Goal: Task Accomplishment & Management: Manage account settings

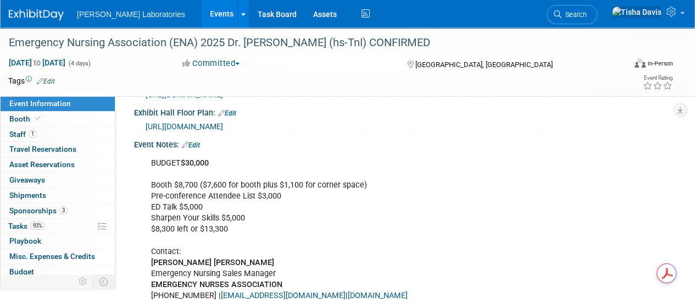
click at [202, 18] on link "Events" at bounding box center [222, 13] width 40 height 27
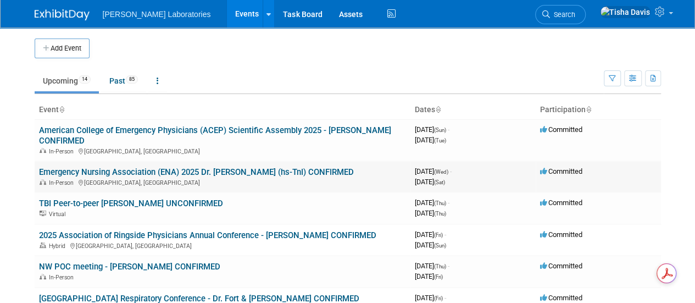
click at [157, 172] on link "Emergency Nursing Association (ENA) 2025 Dr. [PERSON_NAME] (hs-TnI) CONFIRMED" at bounding box center [196, 172] width 315 height 10
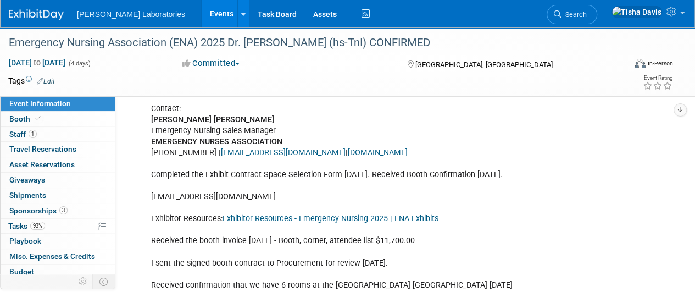
scroll to position [413, 0]
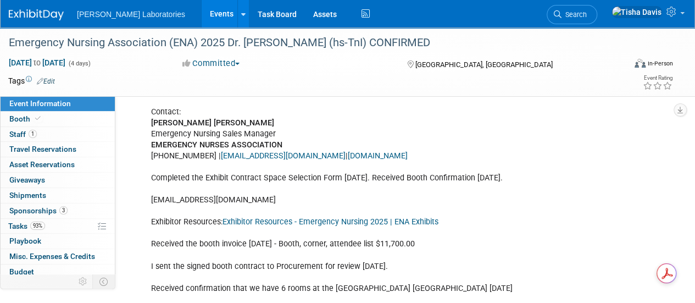
click at [359, 226] on link "Exhibitor Resources - Emergency Nursing 2025 | ENA Exhibits" at bounding box center [331, 221] width 216 height 9
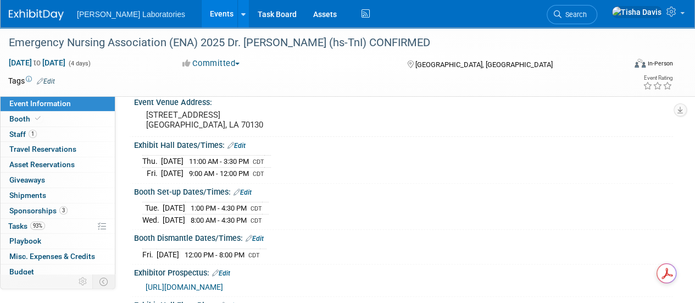
scroll to position [81, 0]
click at [29, 117] on span "Booth" at bounding box center [26, 118] width 34 height 9
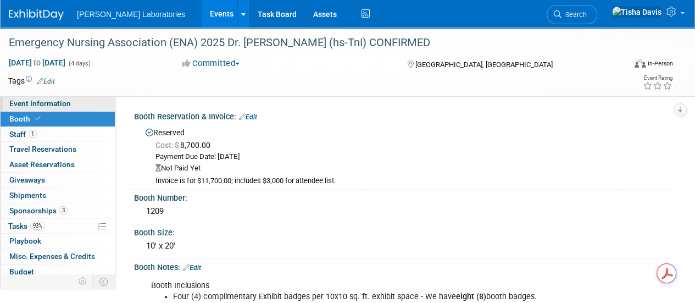
click at [51, 102] on span "Event Information" at bounding box center [40, 103] width 62 height 9
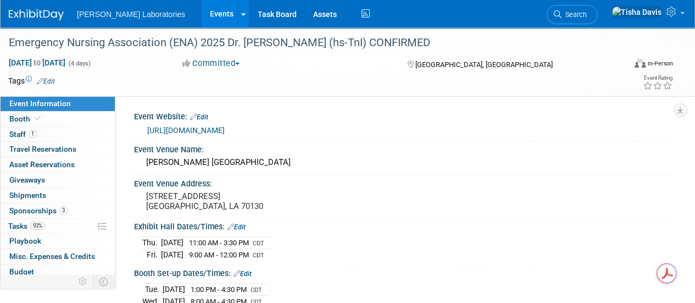
click at [225, 130] on link "https://www.ena.org/event/2025/09/17/ena-annual-conferences/emergency-nursing-2…" at bounding box center [186, 130] width 78 height 9
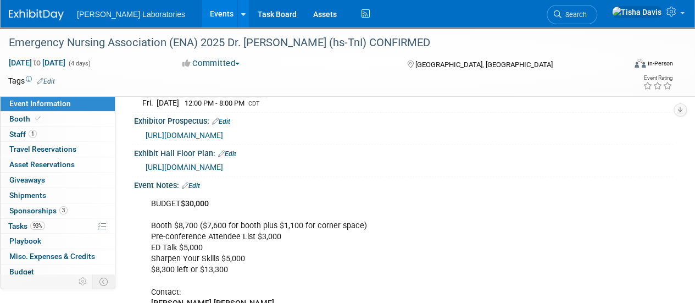
scroll to position [235, 0]
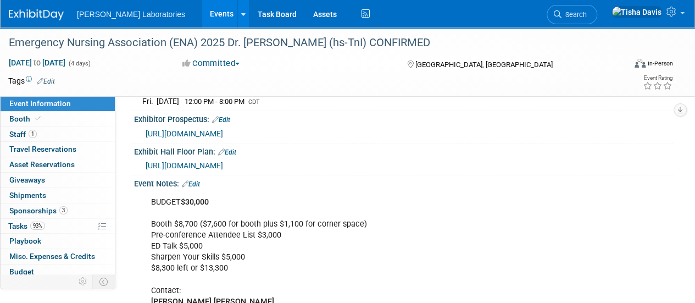
click at [216, 170] on span "https://smithbucklin.expocad.com/Events/25ena/index.html" at bounding box center [185, 165] width 78 height 9
click at [195, 188] on link "Edit" at bounding box center [191, 184] width 18 height 8
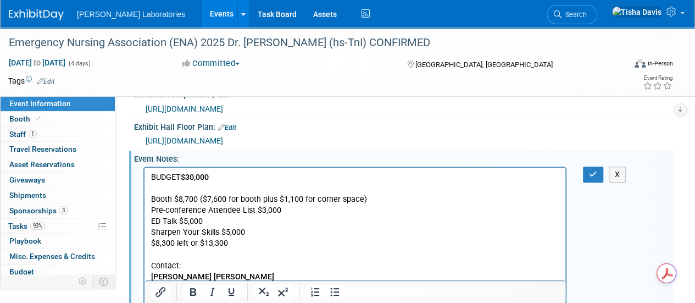
scroll to position [258, 0]
click at [617, 184] on button "X" at bounding box center [618, 176] width 18 height 16
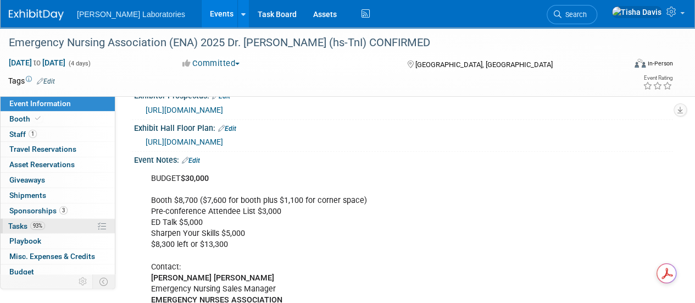
click at [26, 226] on span "Tasks 93%" at bounding box center [26, 226] width 37 height 9
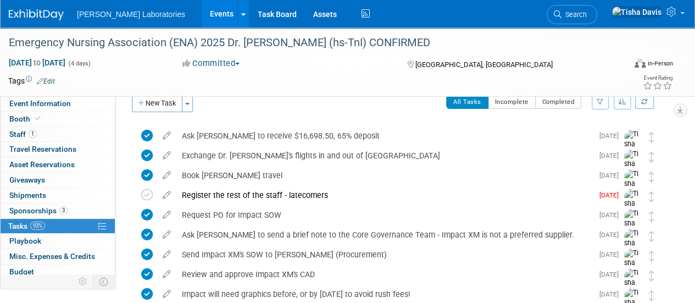
scroll to position [0, 0]
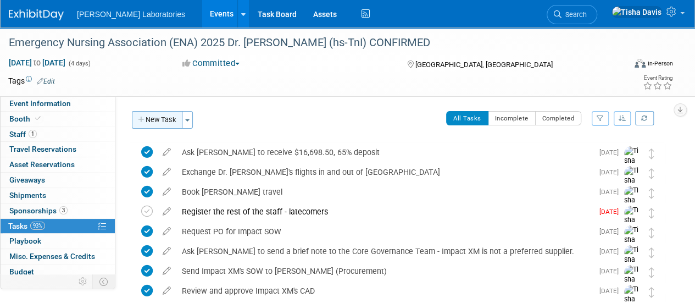
click at [165, 120] on button "New Task" at bounding box center [157, 120] width 51 height 18
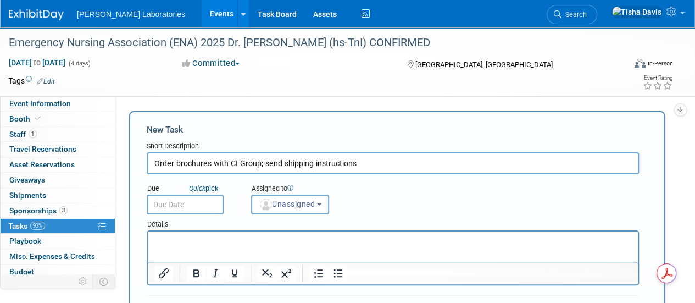
type input "Order brochures with CI Group; send shipping instructions"
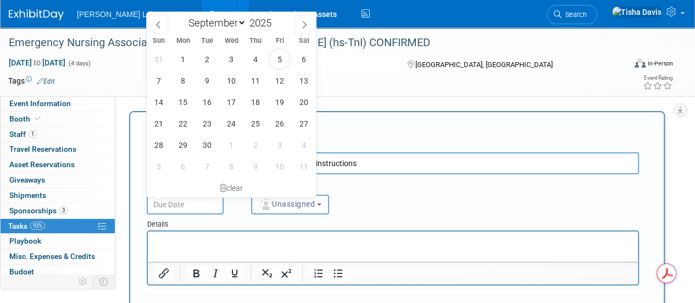
click at [184, 202] on input "text" at bounding box center [185, 205] width 77 height 20
click at [273, 59] on span "5" at bounding box center [279, 58] width 21 height 21
type input "Sep 5, 2025"
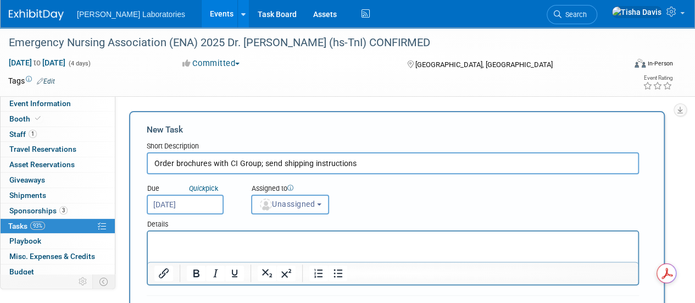
click at [322, 204] on b "button" at bounding box center [319, 204] width 4 height 2
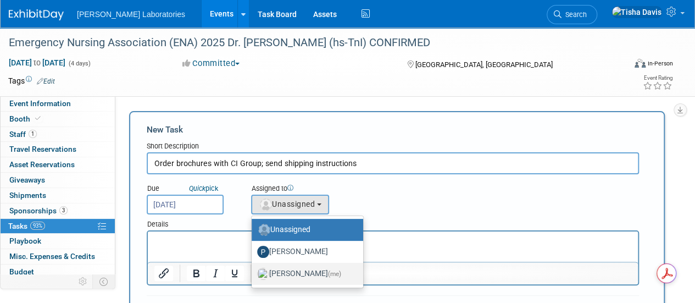
click at [286, 269] on label "Tisha Davis (me)" at bounding box center [304, 274] width 95 height 18
click at [253, 269] on input "Tisha Davis (me)" at bounding box center [249, 272] width 7 height 7
select select "2770856e-d6b1-4121-bfe1-202d7e478624"
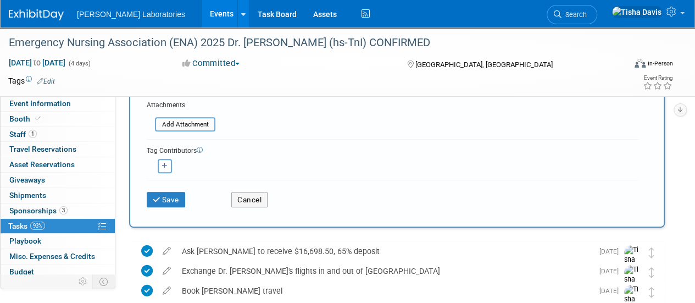
scroll to position [209, 0]
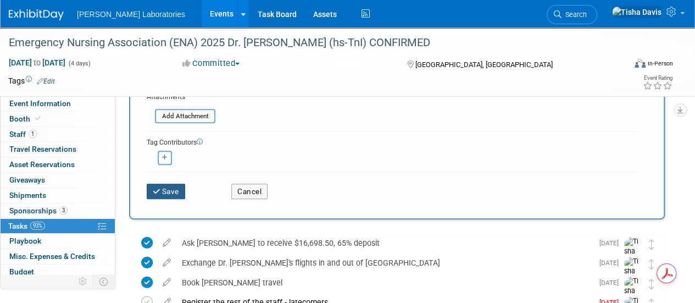
click at [163, 192] on button "Save" at bounding box center [166, 191] width 38 height 15
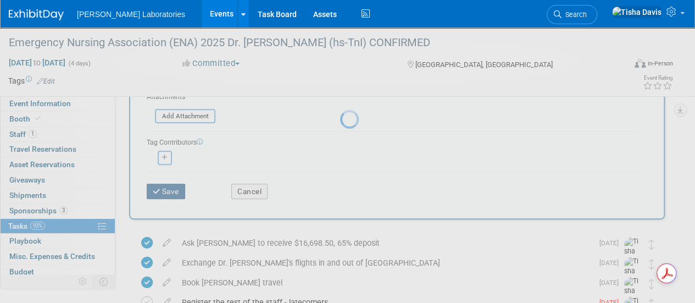
scroll to position [42, 0]
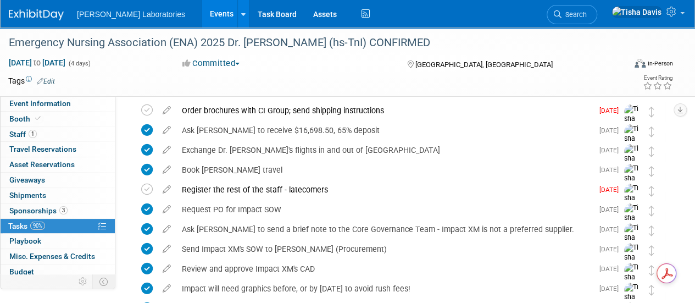
click at [202, 18] on link "Events" at bounding box center [222, 13] width 40 height 27
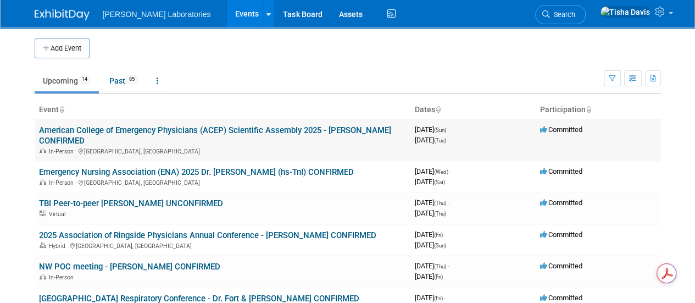
click at [198, 128] on link "American College of Emergency Physicians (ACEP) Scientific Assembly 2025 - [PER…" at bounding box center [215, 135] width 352 height 20
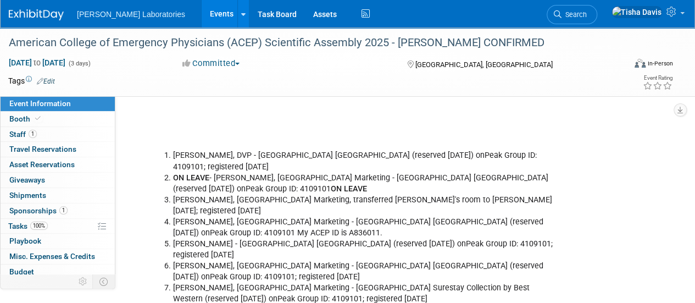
scroll to position [2051, 0]
drag, startPoint x: 680, startPoint y: 187, endPoint x: 652, endPoint y: 208, distance: 35.4
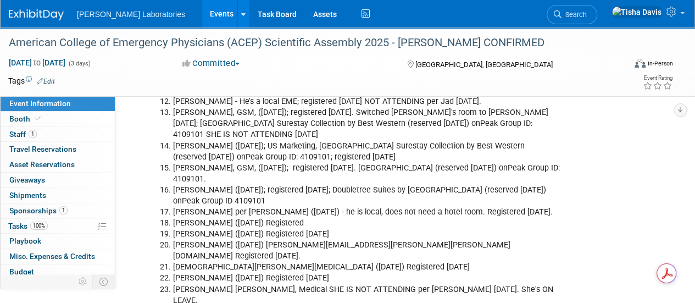
scroll to position [2359, 0]
click at [477, 272] on li "Sheila Strayer (8/28/25) Registered 8/28/25" at bounding box center [366, 277] width 387 height 11
click at [202, 8] on link "Events" at bounding box center [222, 13] width 40 height 27
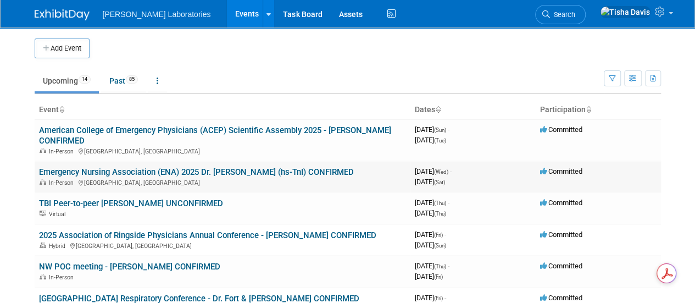
click at [144, 169] on link "Emergency Nursing Association (ENA) 2025 Dr. [PERSON_NAME] (hs-TnI) CONFIRMED" at bounding box center [196, 172] width 315 height 10
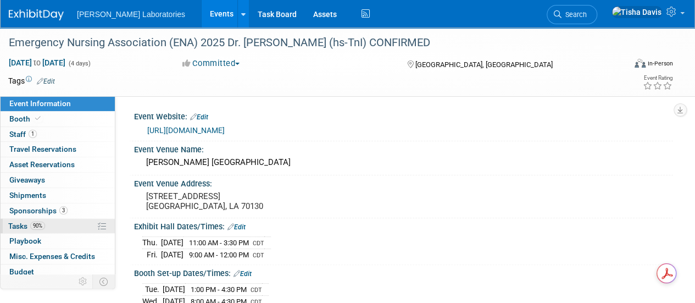
click at [19, 226] on span "Tasks 90%" at bounding box center [26, 226] width 37 height 9
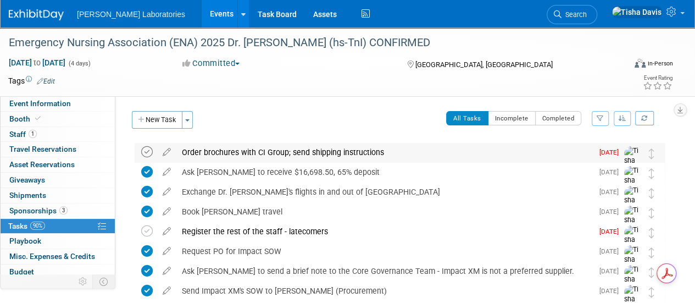
click at [146, 152] on icon at bounding box center [147, 152] width 12 height 12
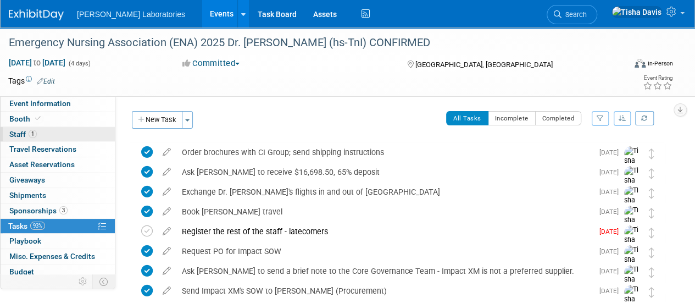
click at [16, 133] on span "Staff 1" at bounding box center [22, 134] width 27 height 9
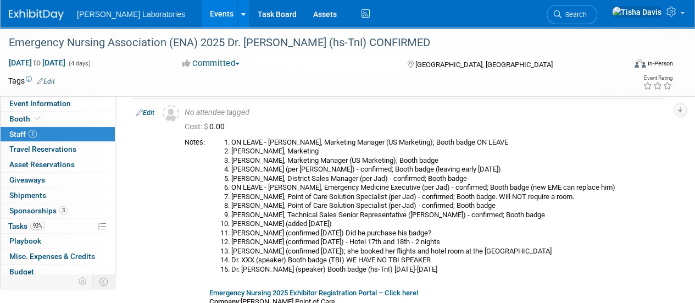
scroll to position [41, 0]
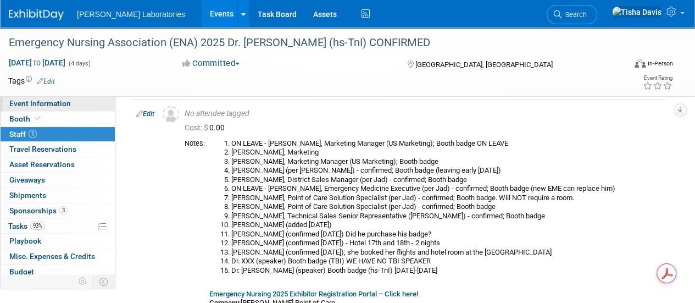
click at [64, 106] on span "Event Information" at bounding box center [40, 103] width 62 height 9
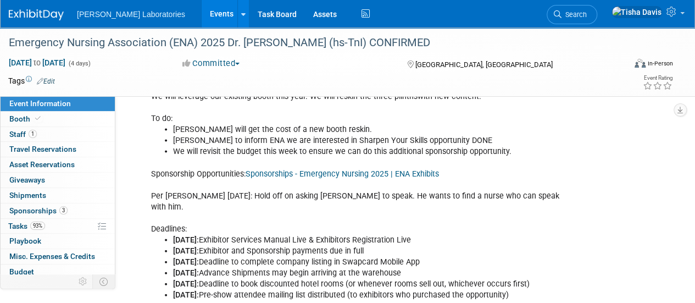
scroll to position [1059, 0]
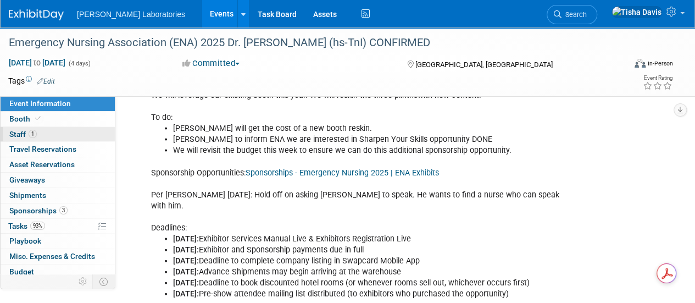
click at [19, 132] on span "Staff 1" at bounding box center [22, 134] width 27 height 9
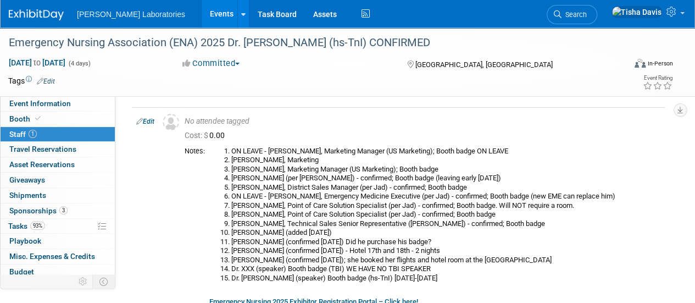
scroll to position [34, 0]
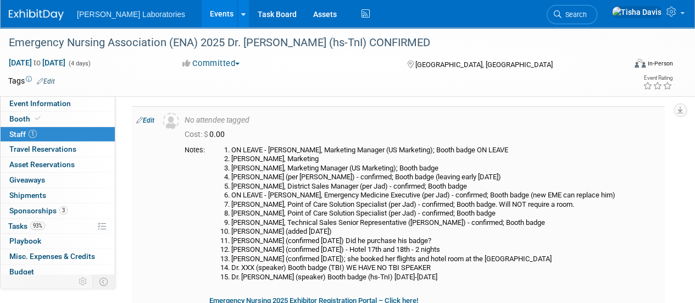
click at [262, 173] on li "[PERSON_NAME] (per [PERSON_NAME]) - confirmed; Booth badge (leaving early [DATE…" at bounding box center [445, 177] width 429 height 9
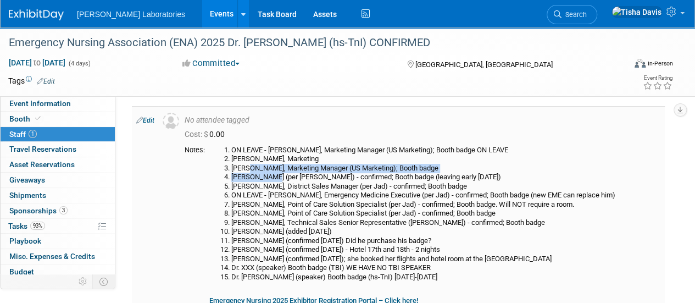
click at [263, 171] on ol "ON LEAVE - [PERSON_NAME], Marketing Manager (US Marketing); Booth badge ON LEAV…" at bounding box center [434, 214] width 451 height 136
click at [263, 171] on li "[PERSON_NAME], Marketing Manager (US Marketing); Booth badge" at bounding box center [445, 168] width 429 height 9
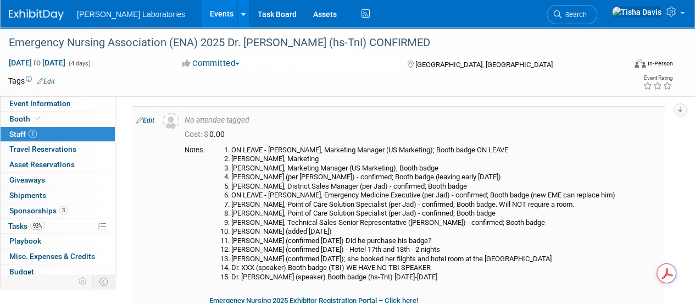
click at [433, 238] on li "[PERSON_NAME] (confirmed [DATE]) Did he purchase his badge?" at bounding box center [445, 240] width 429 height 9
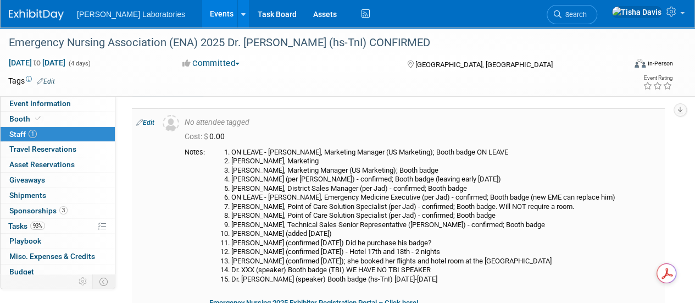
scroll to position [32, 0]
click at [147, 121] on link "Edit" at bounding box center [145, 123] width 18 height 8
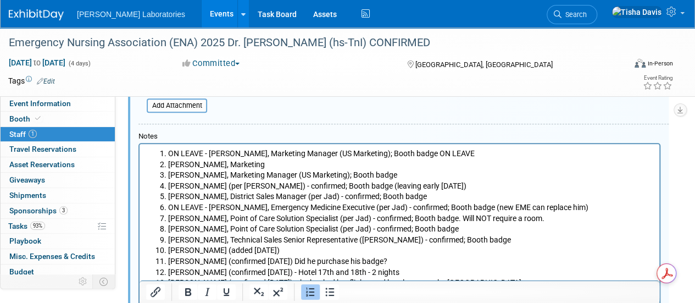
scroll to position [281, 0]
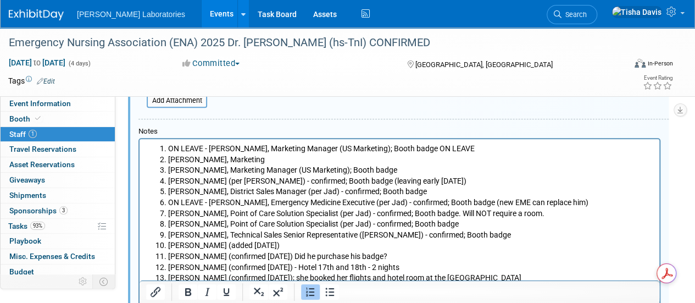
click at [559, 214] on li "[PERSON_NAME], Point of Care Solution Specialist (per Jad) - confirmed; Booth b…" at bounding box center [410, 213] width 485 height 11
click at [501, 236] on li "[PERSON_NAME], Technical Sales Senior Representative ([PERSON_NAME]) - confirme…" at bounding box center [410, 235] width 485 height 11
click at [433, 257] on li "[PERSON_NAME] (confirmed [DATE]) Did he purchase his badge?" at bounding box center [410, 256] width 485 height 11
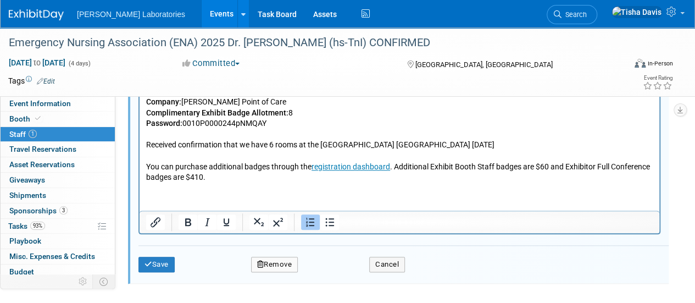
scroll to position [514, 0]
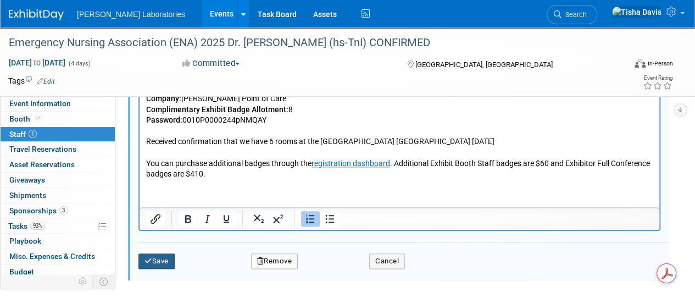
click at [162, 260] on button "Save" at bounding box center [157, 260] width 36 height 15
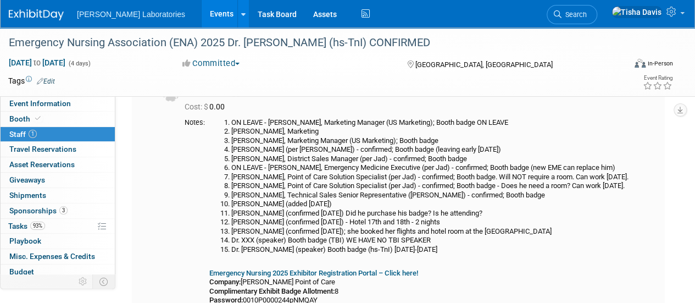
scroll to position [71, 0]
